Goal: Task Accomplishment & Management: Manage account settings

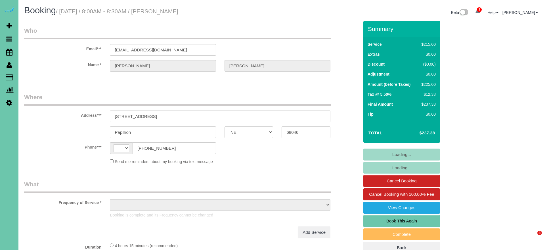
select select "NE"
select select "string:fspay-c404148e-b361-4c26-866f-725239cd5a47"
select select "string:[GEOGRAPHIC_DATA]"
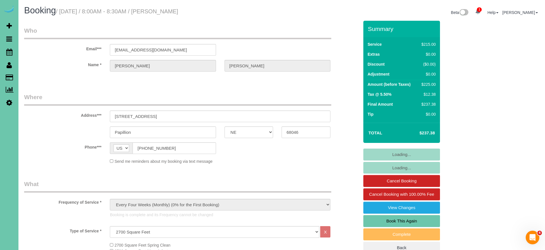
select select "object:684"
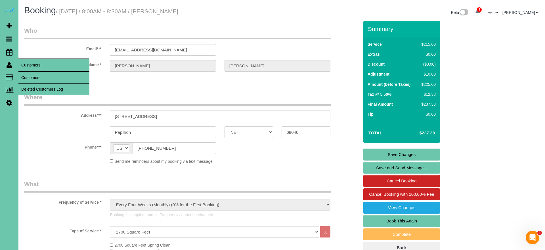
click at [30, 79] on link "Customers" at bounding box center [53, 77] width 71 height 11
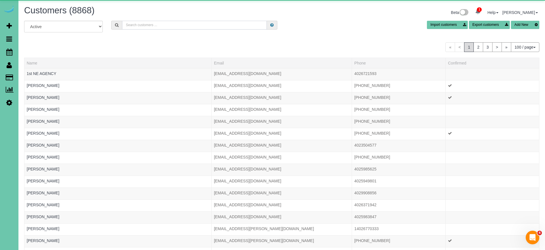
click at [126, 23] on input "text" at bounding box center [194, 25] width 145 height 9
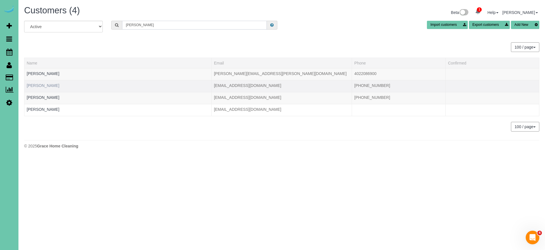
type input "[PERSON_NAME]"
click at [35, 85] on link "[PERSON_NAME]" at bounding box center [43, 85] width 33 height 5
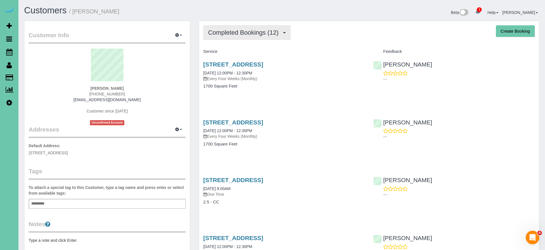
click at [252, 36] on button "Completed Bookings (12)" at bounding box center [246, 32] width 87 height 14
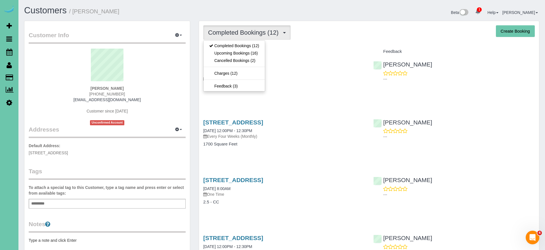
click at [249, 53] on link "Upcoming Bookings (16)" at bounding box center [234, 52] width 61 height 7
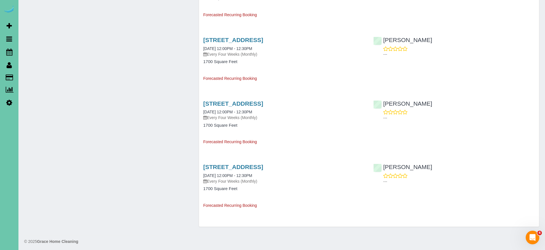
scroll to position [827, 0]
click at [263, 164] on link "1805 Titan Springs Dr., Papillion, NE 68133" at bounding box center [233, 167] width 60 height 7
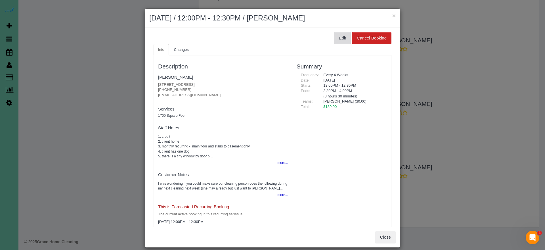
click at [343, 32] on button "Edit" at bounding box center [342, 38] width 17 height 12
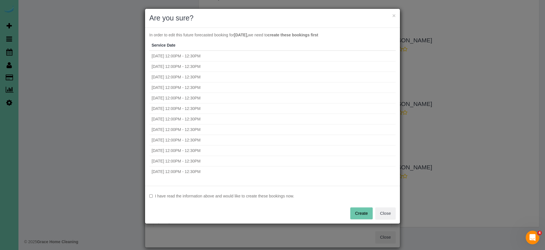
drag, startPoint x: 238, startPoint y: 196, endPoint x: 321, endPoint y: 211, distance: 84.6
click at [238, 196] on label "I have read the information above and would like to create these bookings now." at bounding box center [272, 196] width 247 height 6
click at [355, 213] on button "Create" at bounding box center [361, 213] width 22 height 12
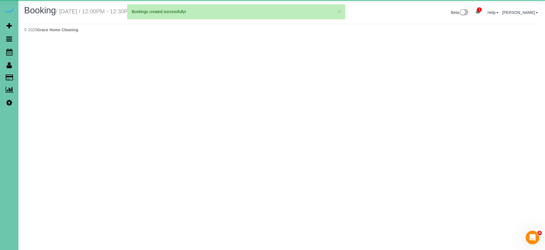
select select "NE"
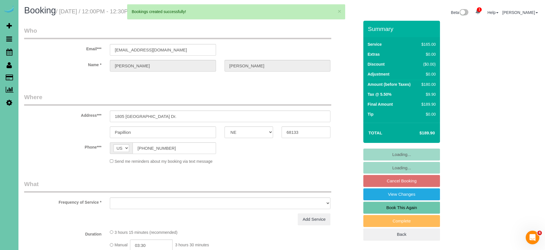
select select "object:3146"
select select "string:fspay-010a40bd-93dd-420e-a703-2abc61d91937"
select select "object:3233"
select select "number:36"
select select "number:41"
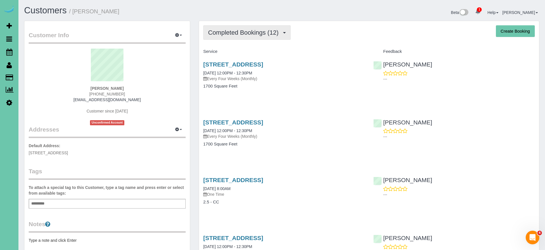
click at [232, 35] on span "Completed Bookings (12)" at bounding box center [244, 32] width 73 height 7
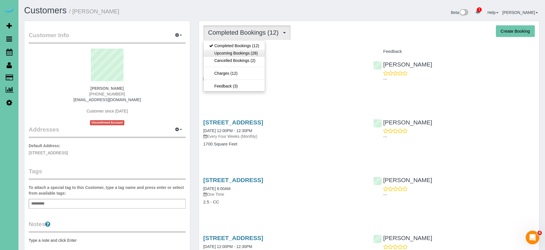
click at [248, 54] on link "Upcoming Bookings (28)" at bounding box center [234, 52] width 61 height 7
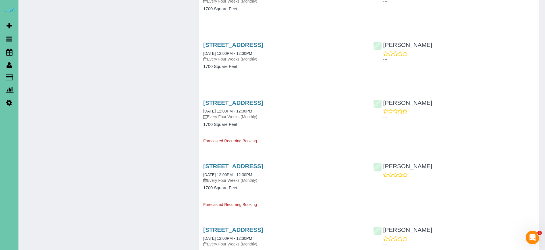
scroll to position [887, 0]
click at [231, 99] on link "1805 Titan Springs Dr., Papillion, NE 68133" at bounding box center [233, 102] width 60 height 7
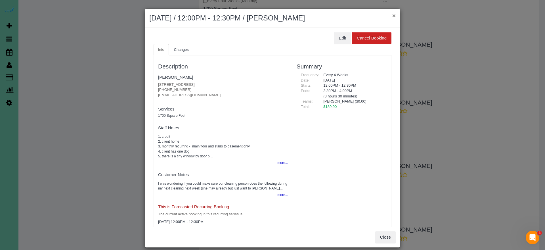
click at [394, 15] on button "×" at bounding box center [394, 15] width 3 height 6
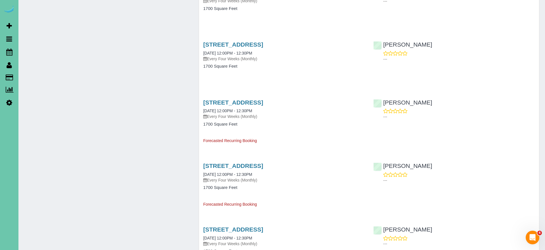
click at [469, 19] on div "1805 Titan Springs Dr., Papillion, NE 68133 10/20/2026 12:00PM - 12:30PM Every …" at bounding box center [369, 1] width 340 height 44
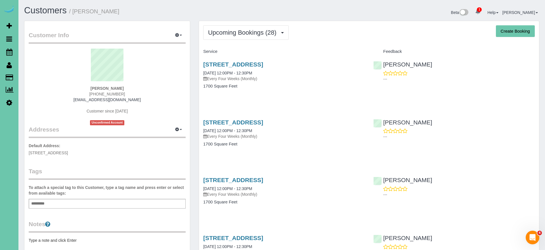
scroll to position [0, 0]
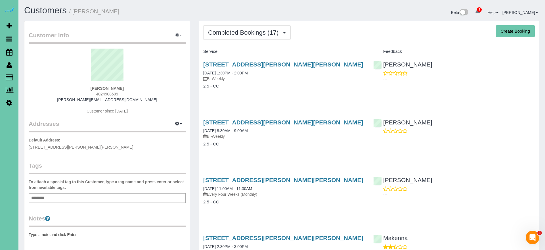
click at [270, 36] on span "Completed Bookings (17)" at bounding box center [244, 32] width 73 height 7
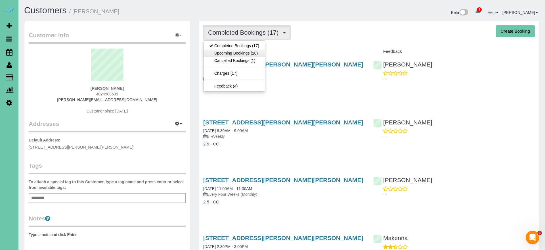
click at [258, 53] on link "Upcoming Bookings (20)" at bounding box center [234, 52] width 61 height 7
